Goal: Task Accomplishment & Management: Use online tool/utility

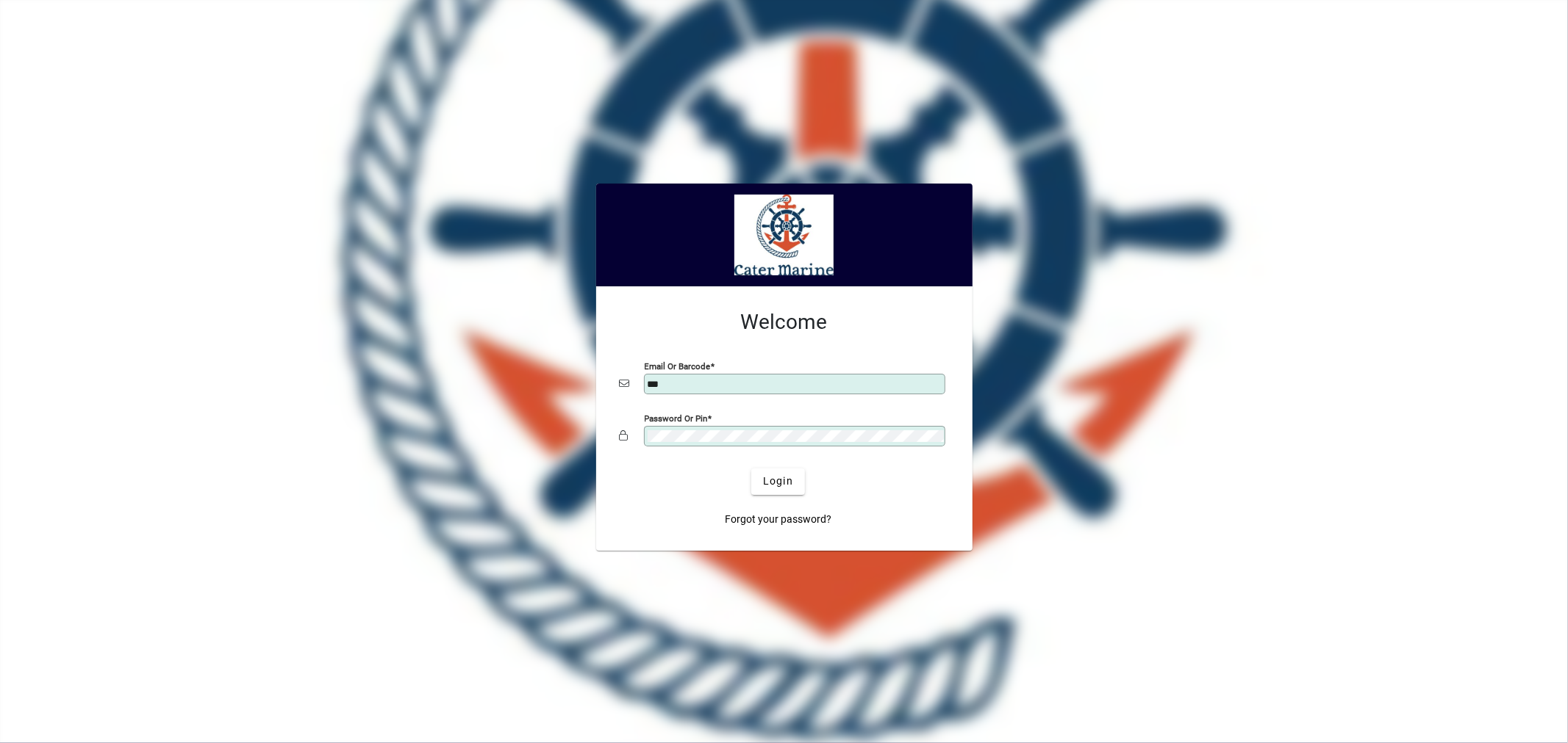
type input "**********"
click at [780, 481] on span "Login" at bounding box center [778, 482] width 31 height 15
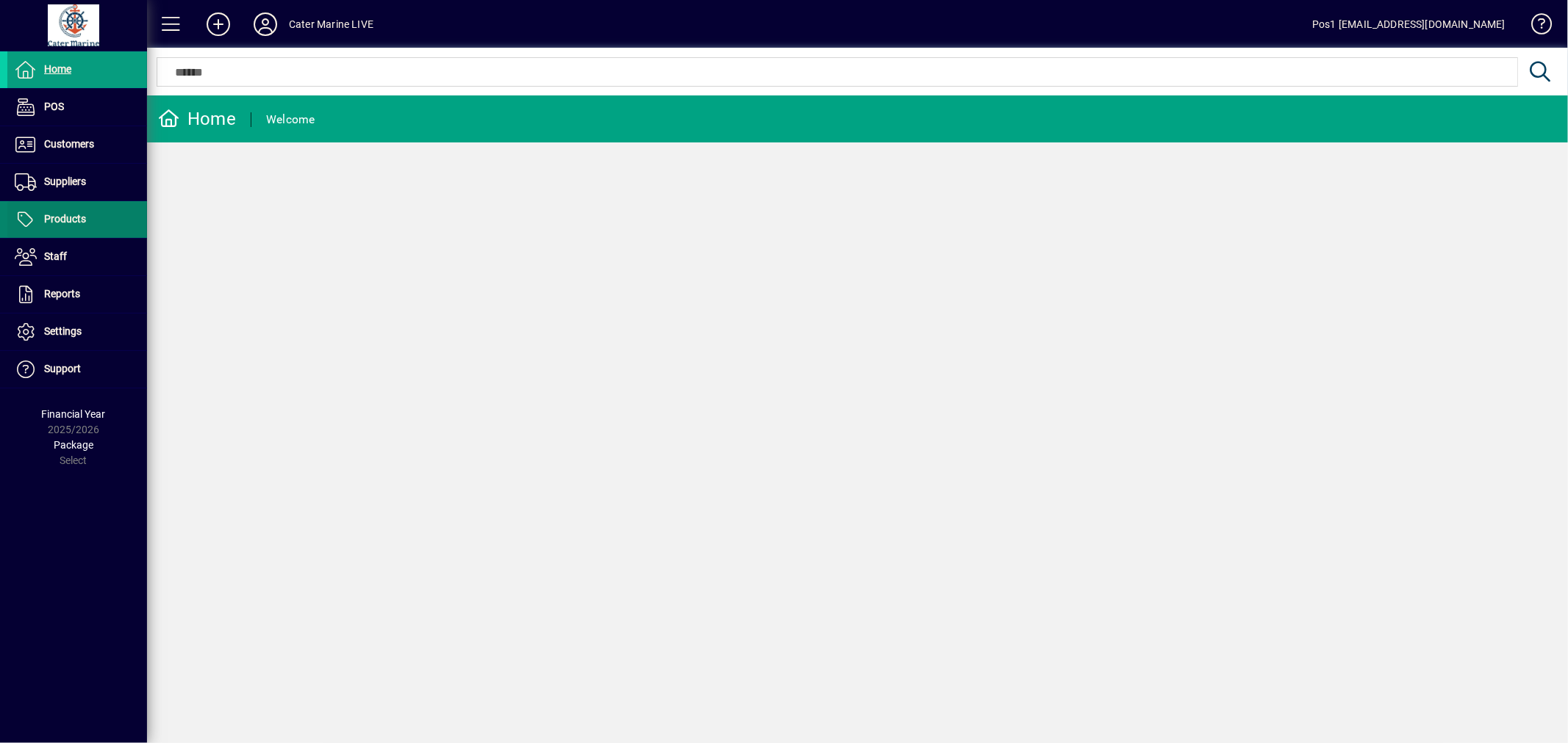
click at [77, 217] on span "Products" at bounding box center [65, 218] width 42 height 11
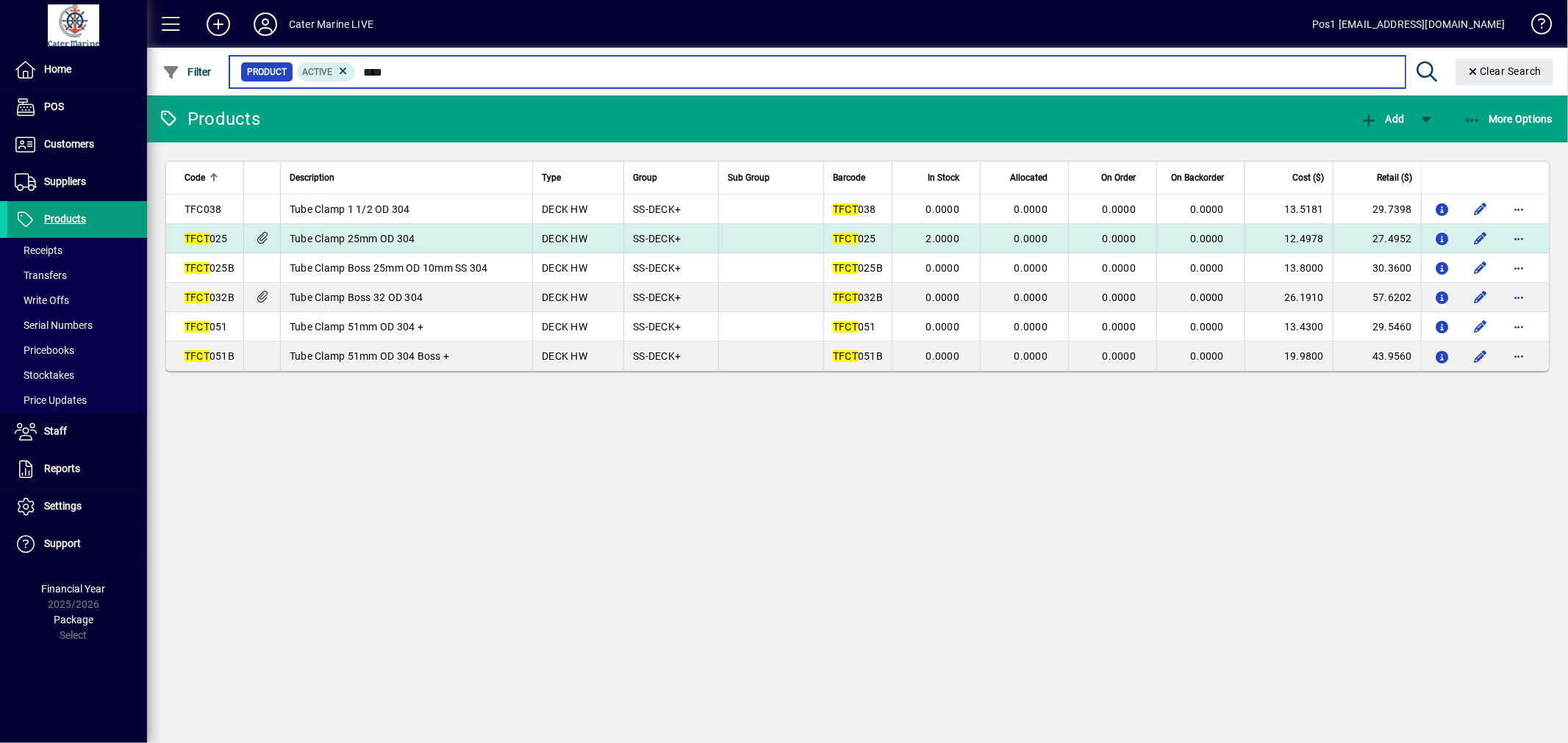
type input "****"
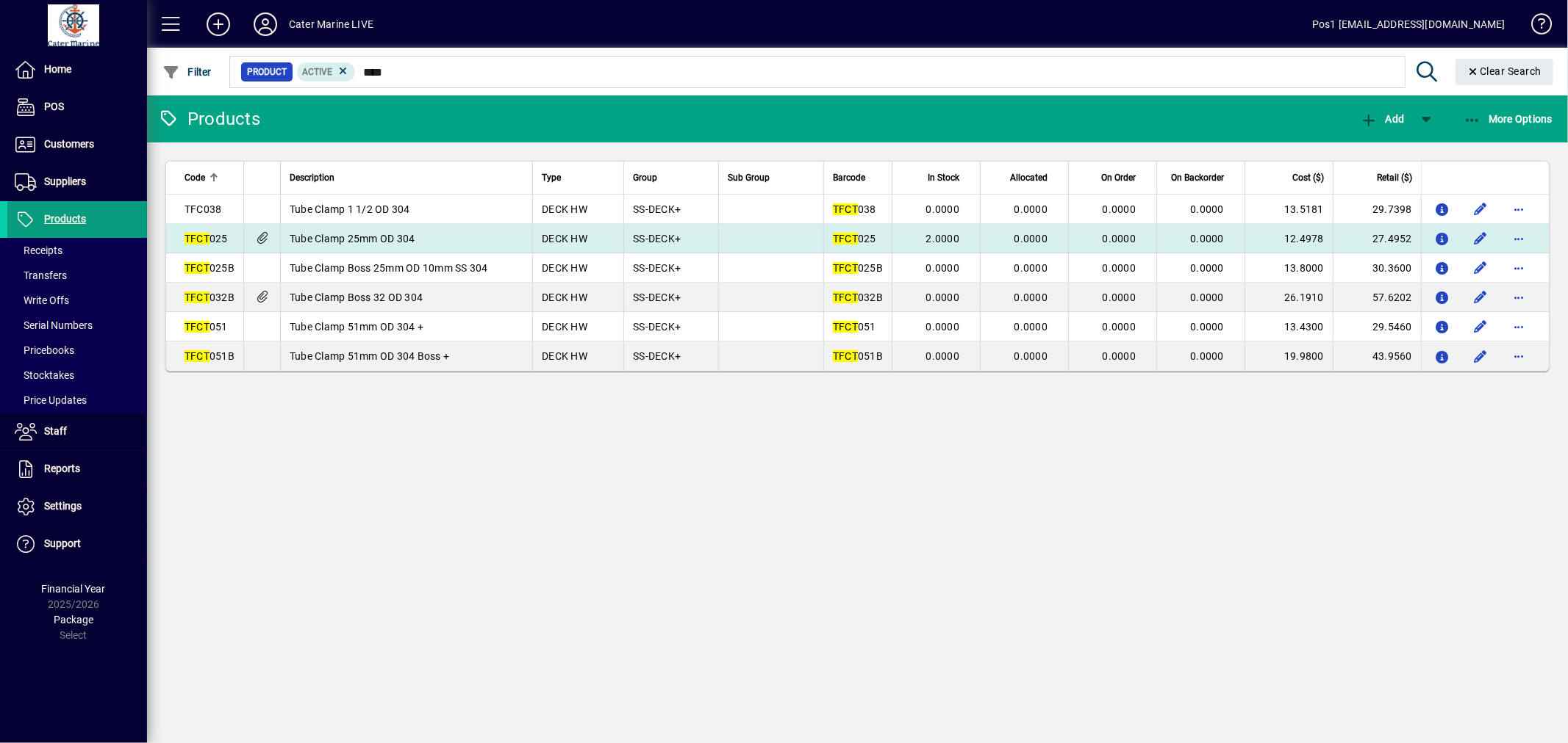
click at [474, 237] on td "Tube Clamp 25mm OD 304" at bounding box center [406, 238] width 252 height 30
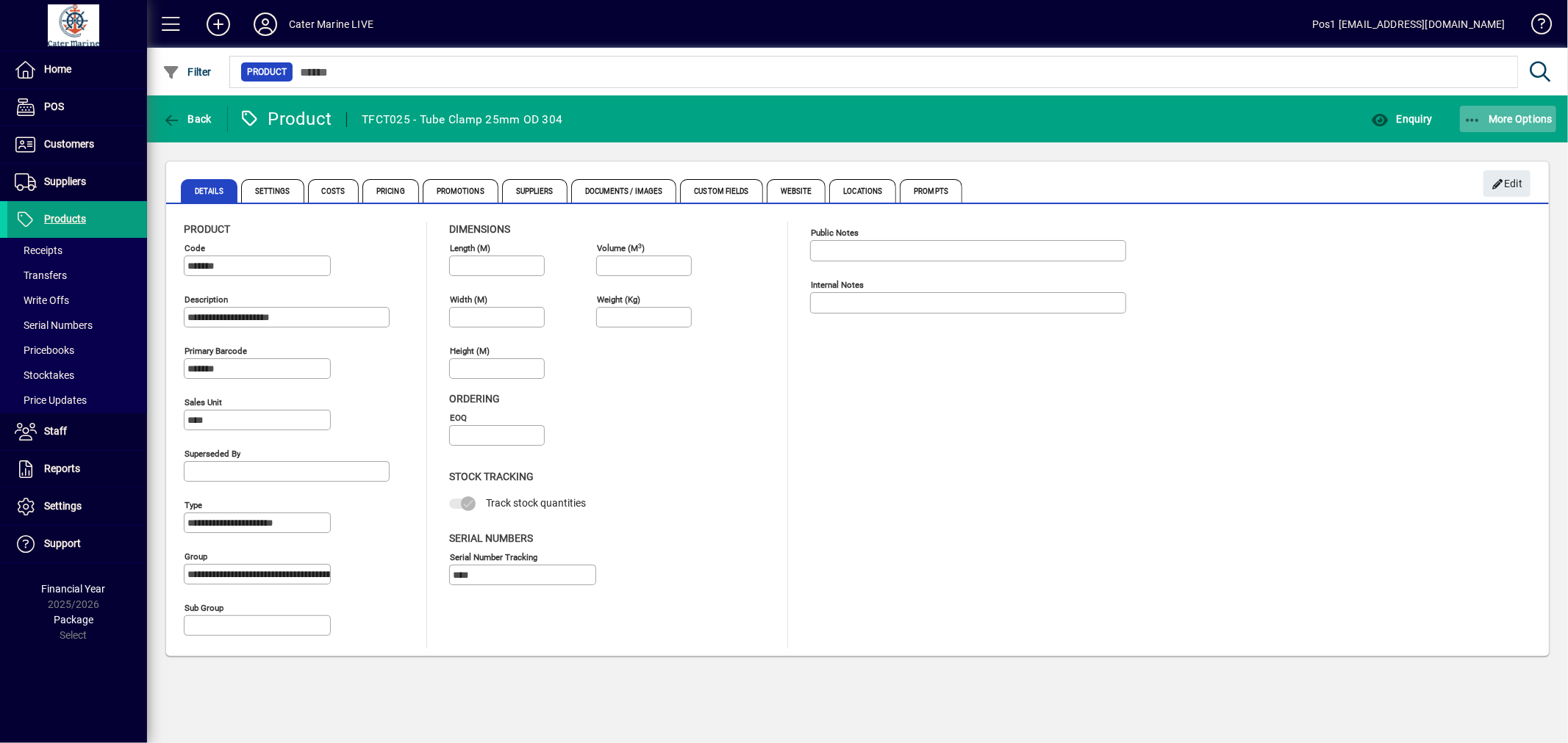
click at [1505, 121] on span "More Options" at bounding box center [1508, 119] width 90 height 11
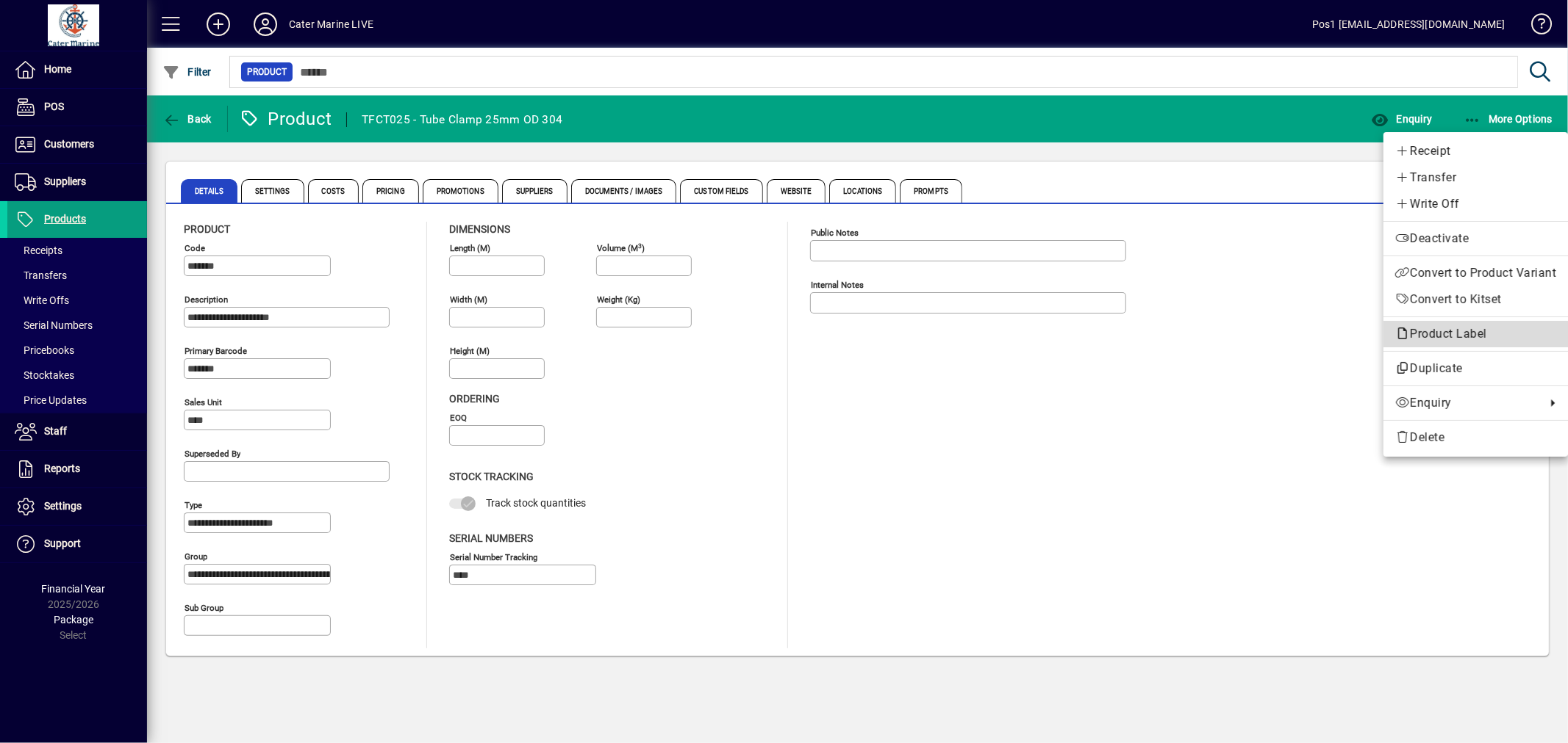
click at [1445, 336] on span "Product Label" at bounding box center [1445, 334] width 99 height 14
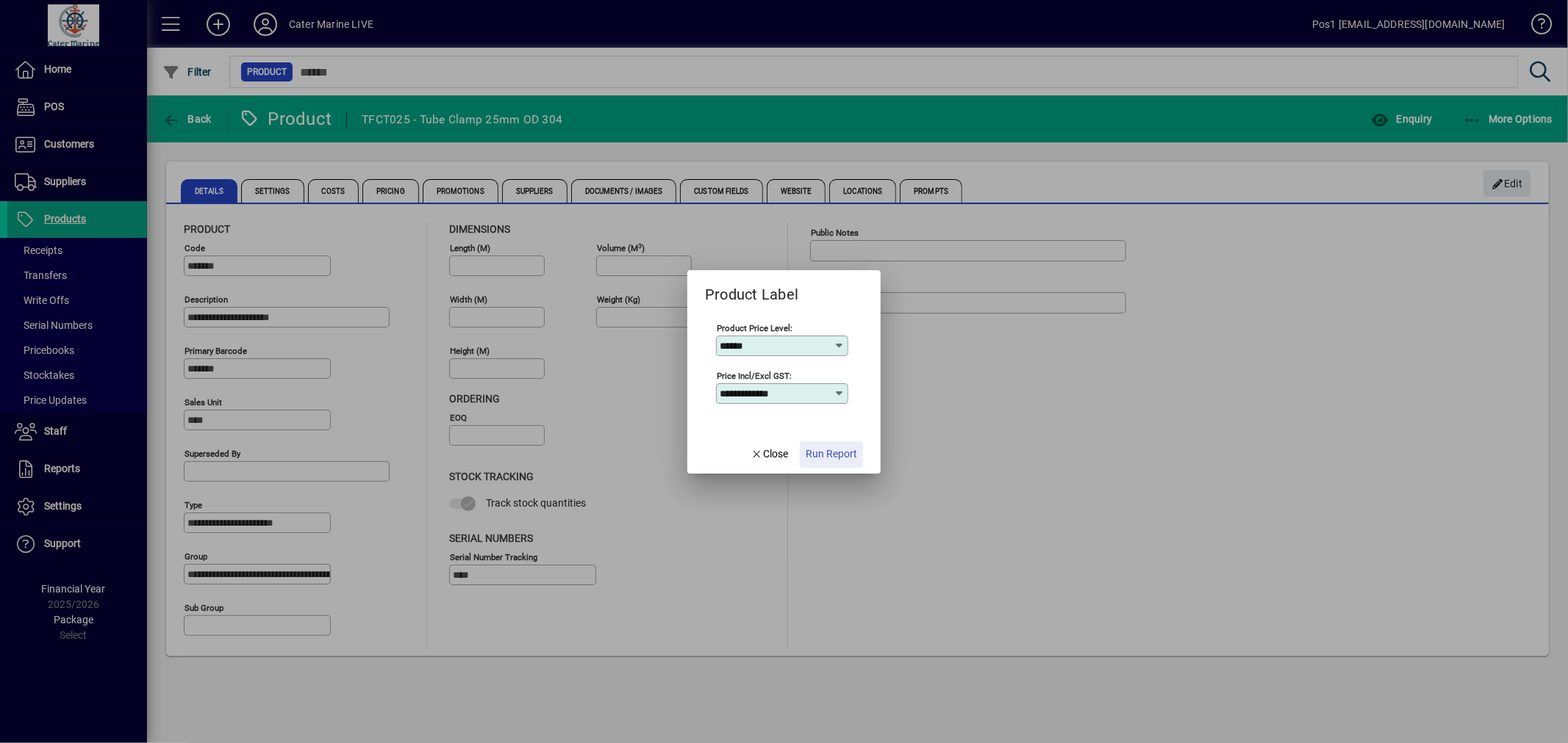
click at [842, 457] on span "Run Report" at bounding box center [831, 454] width 52 height 15
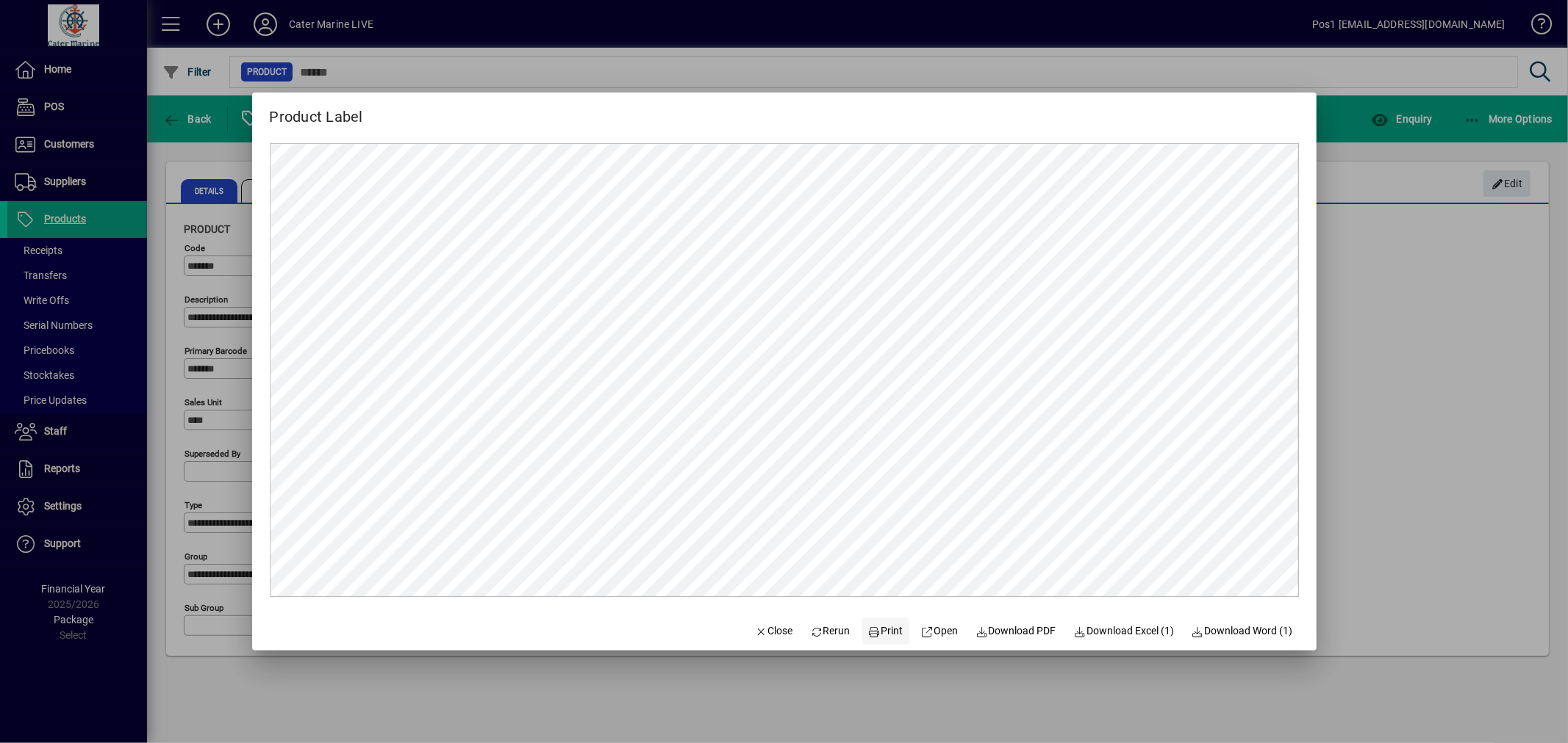
click at [871, 628] on span "Print" at bounding box center [885, 631] width 35 height 15
click at [760, 627] on span "Close" at bounding box center [774, 631] width 38 height 15
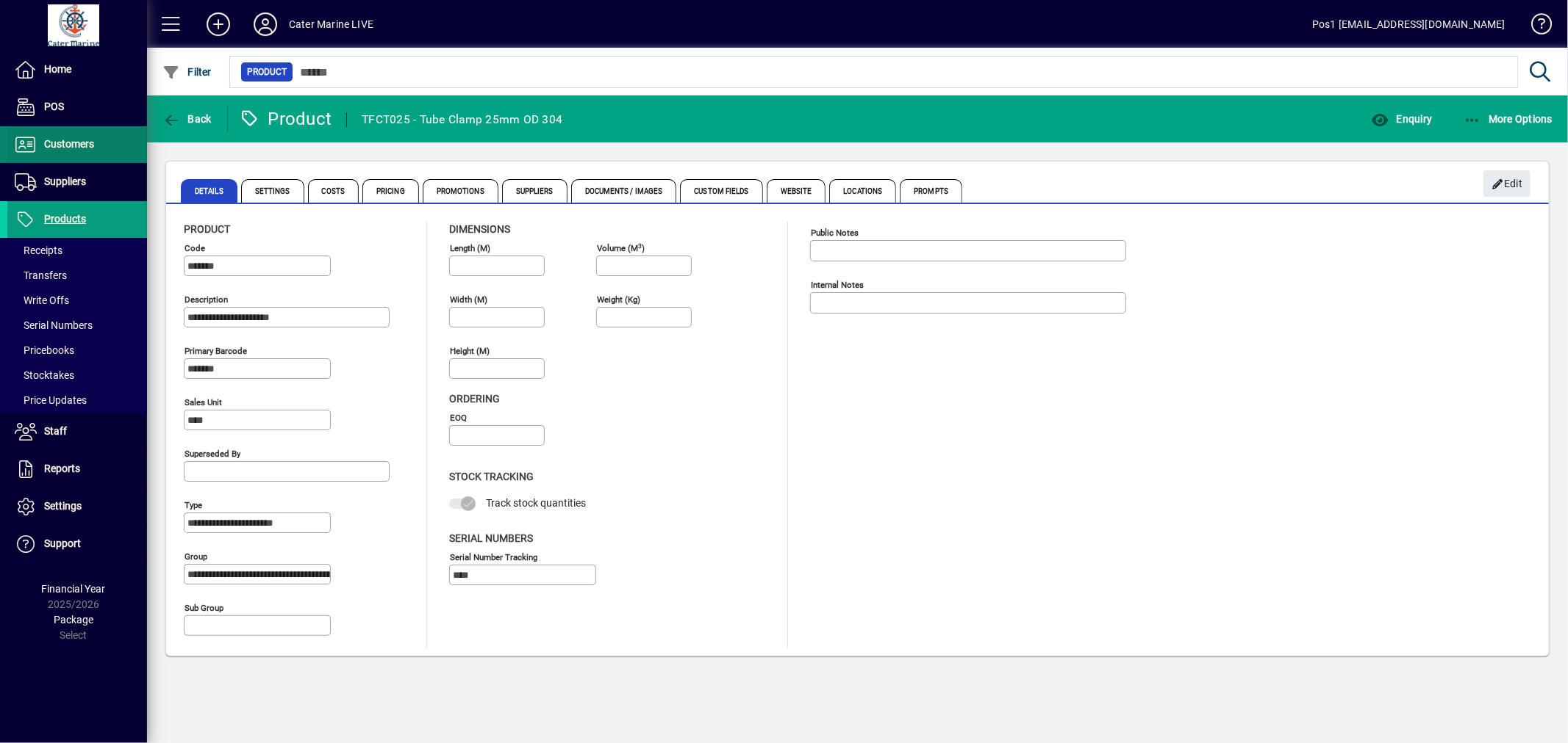
click at [82, 143] on span "Customers" at bounding box center [69, 144] width 50 height 11
